Goal: Information Seeking & Learning: Learn about a topic

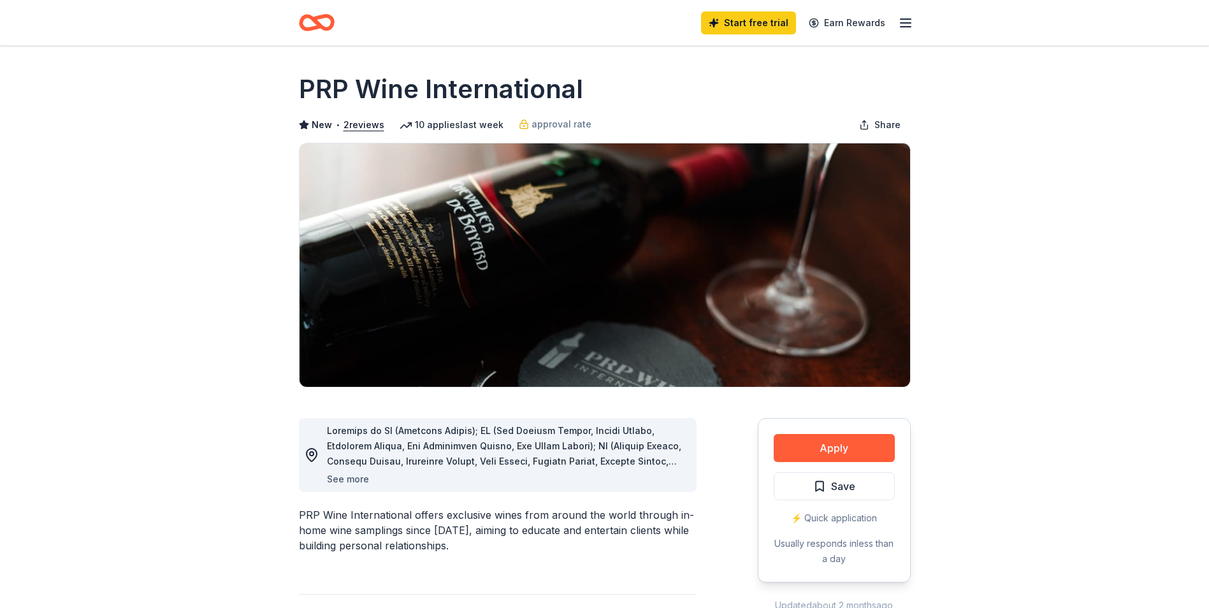
click at [344, 480] on button "See more" at bounding box center [348, 479] width 42 height 15
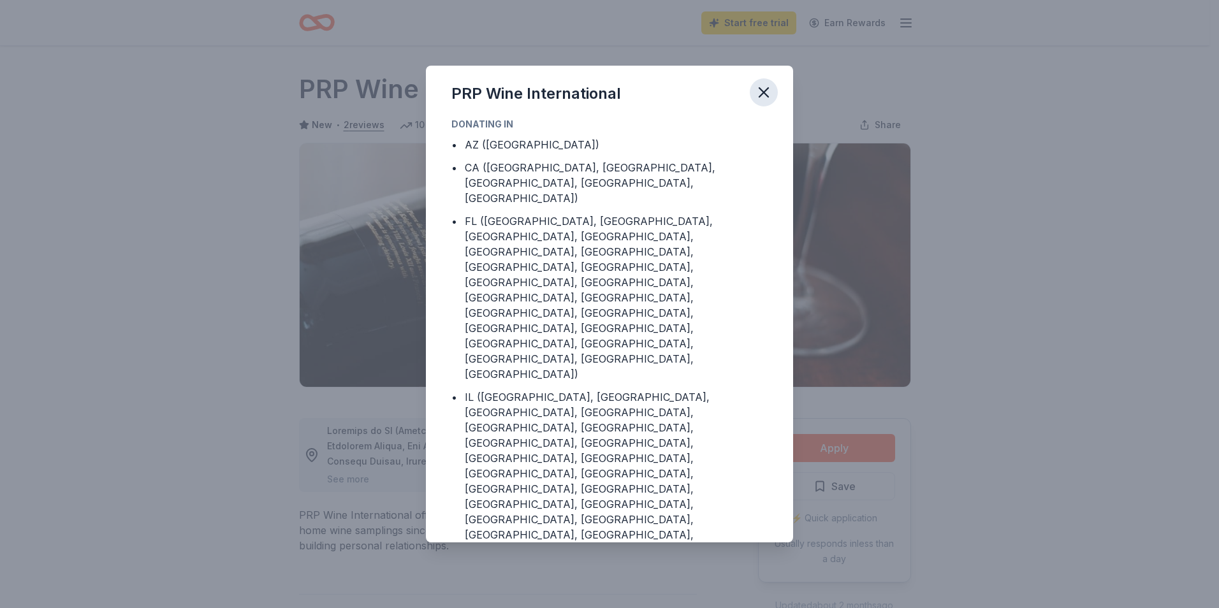
click at [759, 89] on icon "button" at bounding box center [763, 92] width 9 height 9
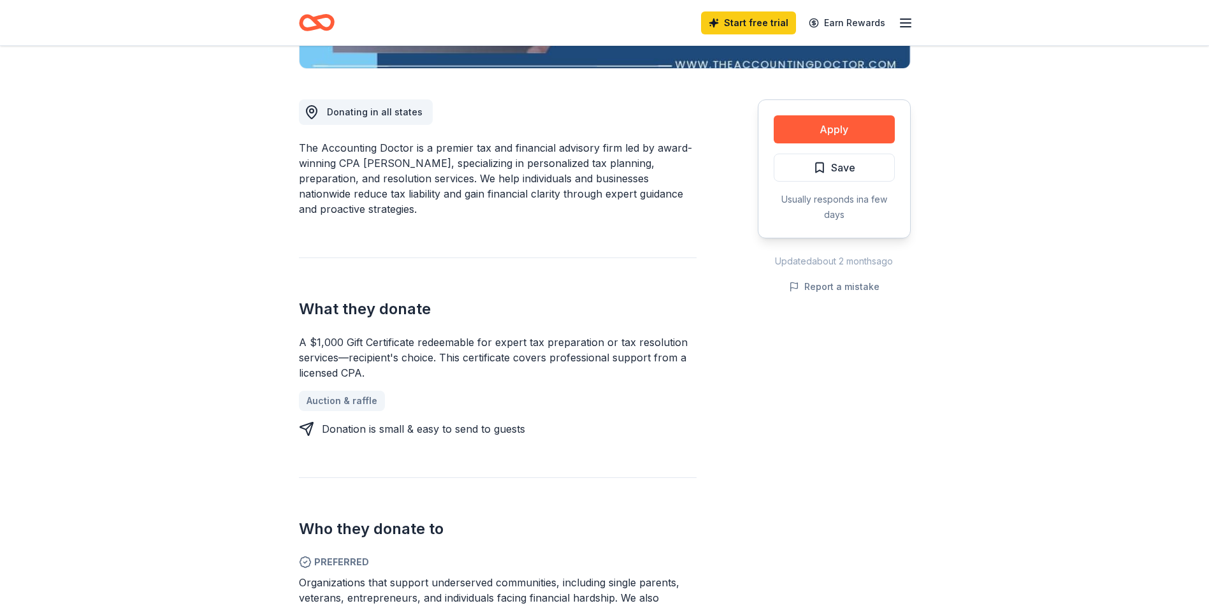
scroll to position [255, 0]
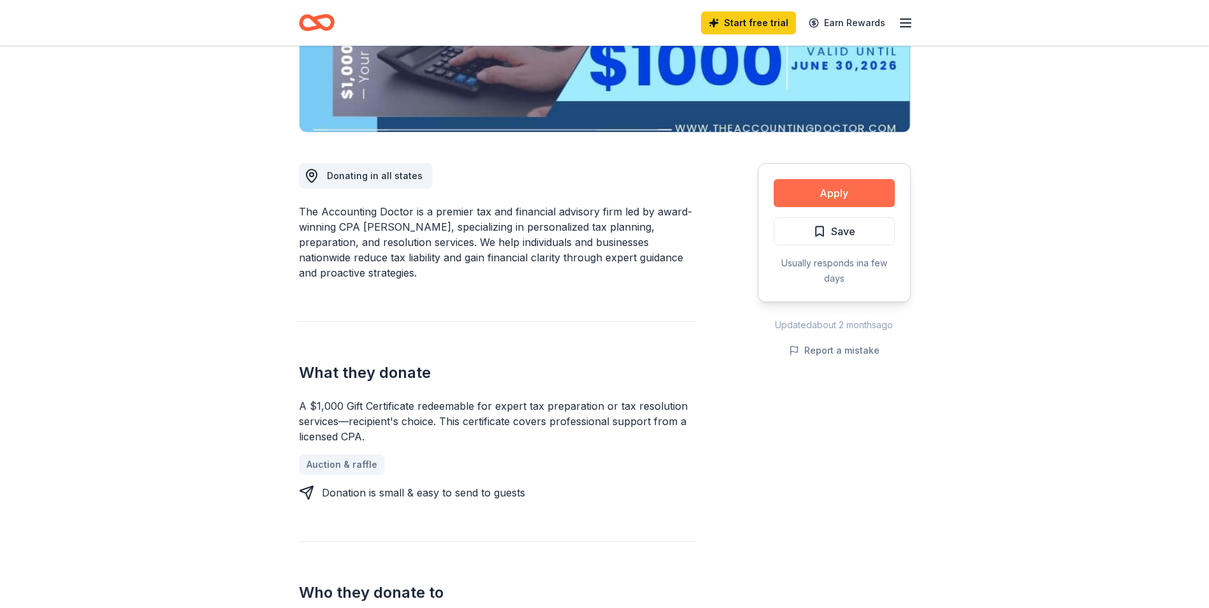
click at [821, 186] on button "Apply" at bounding box center [834, 193] width 121 height 28
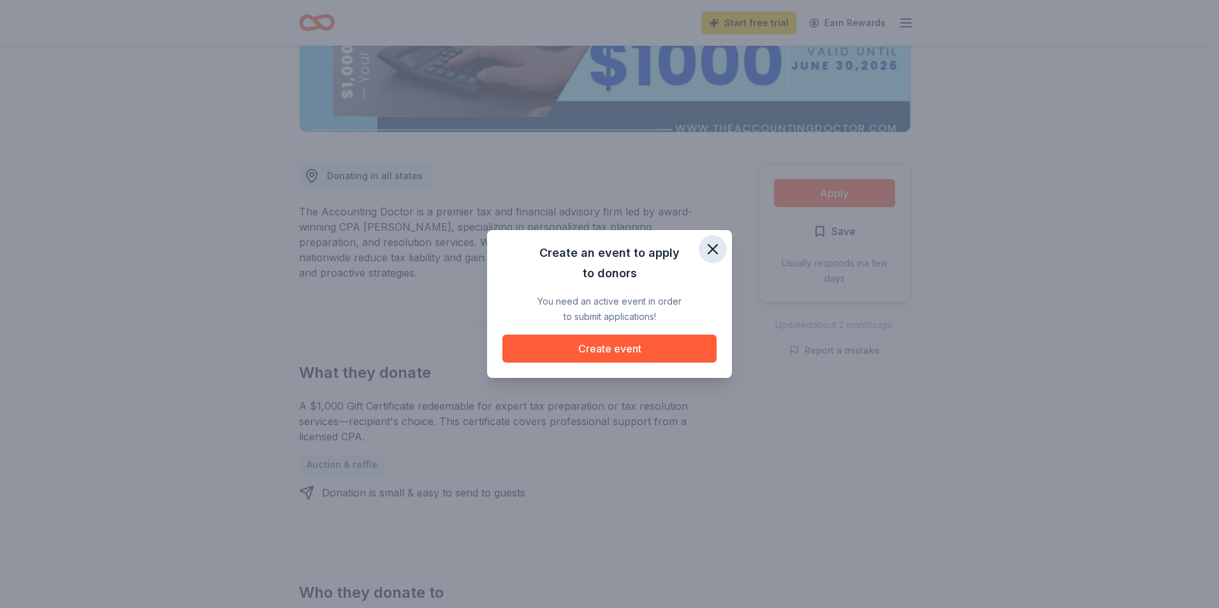
click at [713, 242] on icon "button" at bounding box center [713, 249] width 18 height 18
